Goal: Entertainment & Leisure: Consume media (video, audio)

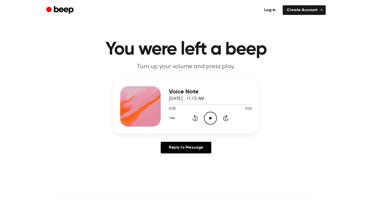
click at [207, 117] on icon "Play Audio" at bounding box center [210, 118] width 13 height 13
click at [194, 118] on icon at bounding box center [194, 119] width 1 height 2
click at [211, 119] on icon "Play Audio" at bounding box center [210, 118] width 13 height 13
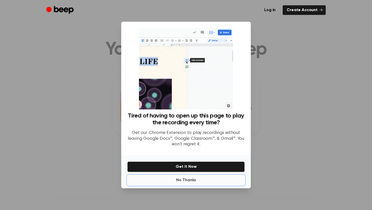
click at [183, 178] on button "No Thanks" at bounding box center [185, 180] width 117 height 10
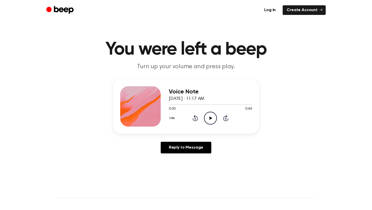
click at [205, 119] on icon "Play Audio" at bounding box center [210, 118] width 13 height 13
click at [207, 121] on icon "Play Audio" at bounding box center [210, 118] width 13 height 13
click at [216, 119] on circle at bounding box center [210, 118] width 12 height 12
click at [210, 121] on icon "Play Audio" at bounding box center [210, 118] width 13 height 13
